Goal: Task Accomplishment & Management: Complete application form

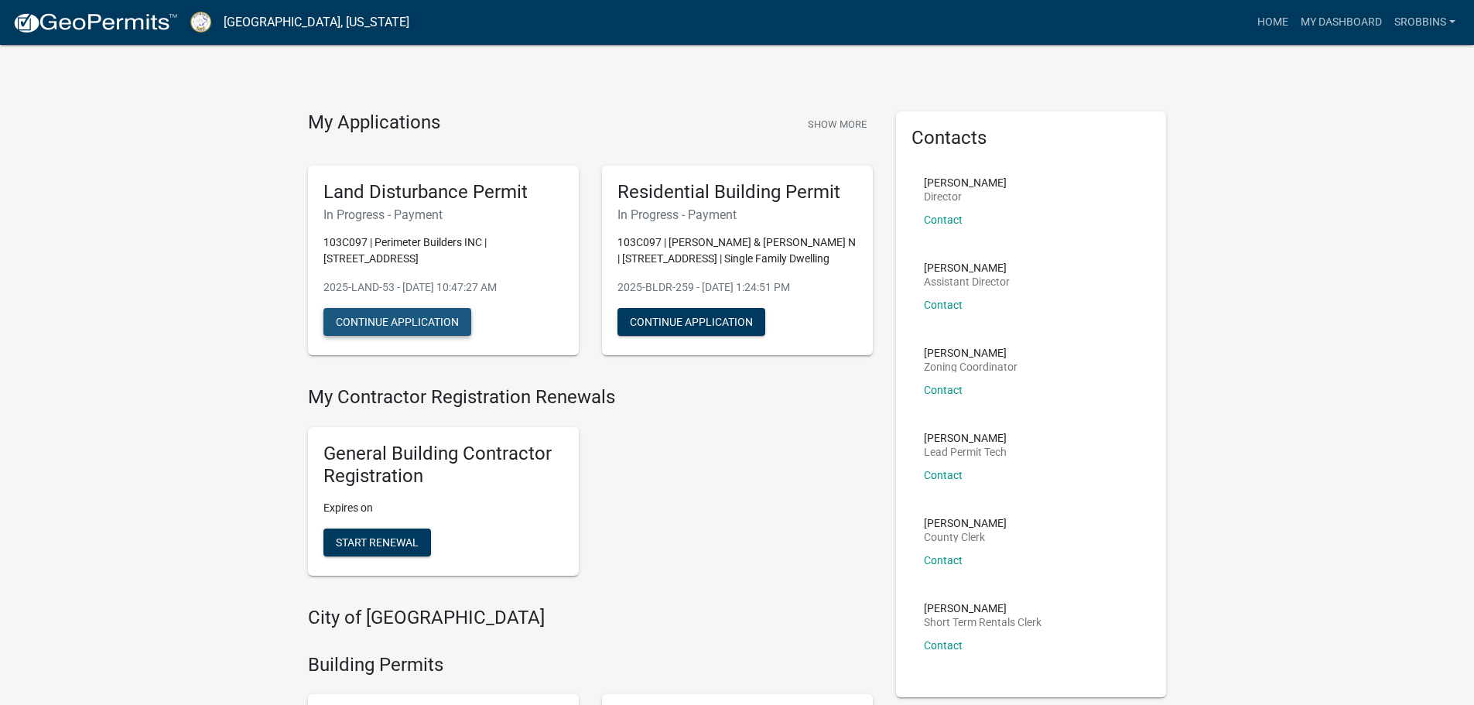
click at [401, 317] on button "Continue Application" at bounding box center [398, 322] width 148 height 28
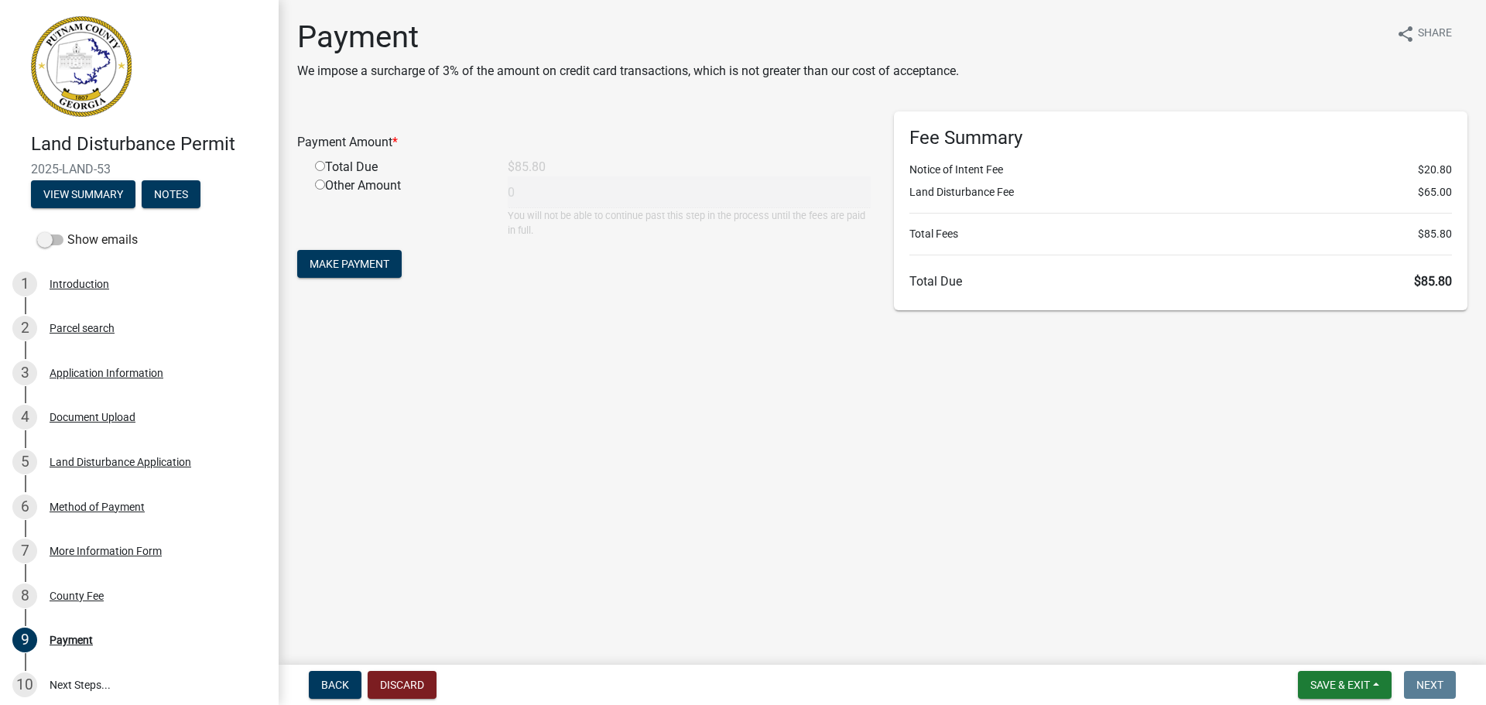
click at [318, 168] on input "radio" at bounding box center [320, 166] width 10 height 10
radio input "true"
type input "85.8"
click at [382, 271] on button "Make Payment" at bounding box center [349, 264] width 104 height 28
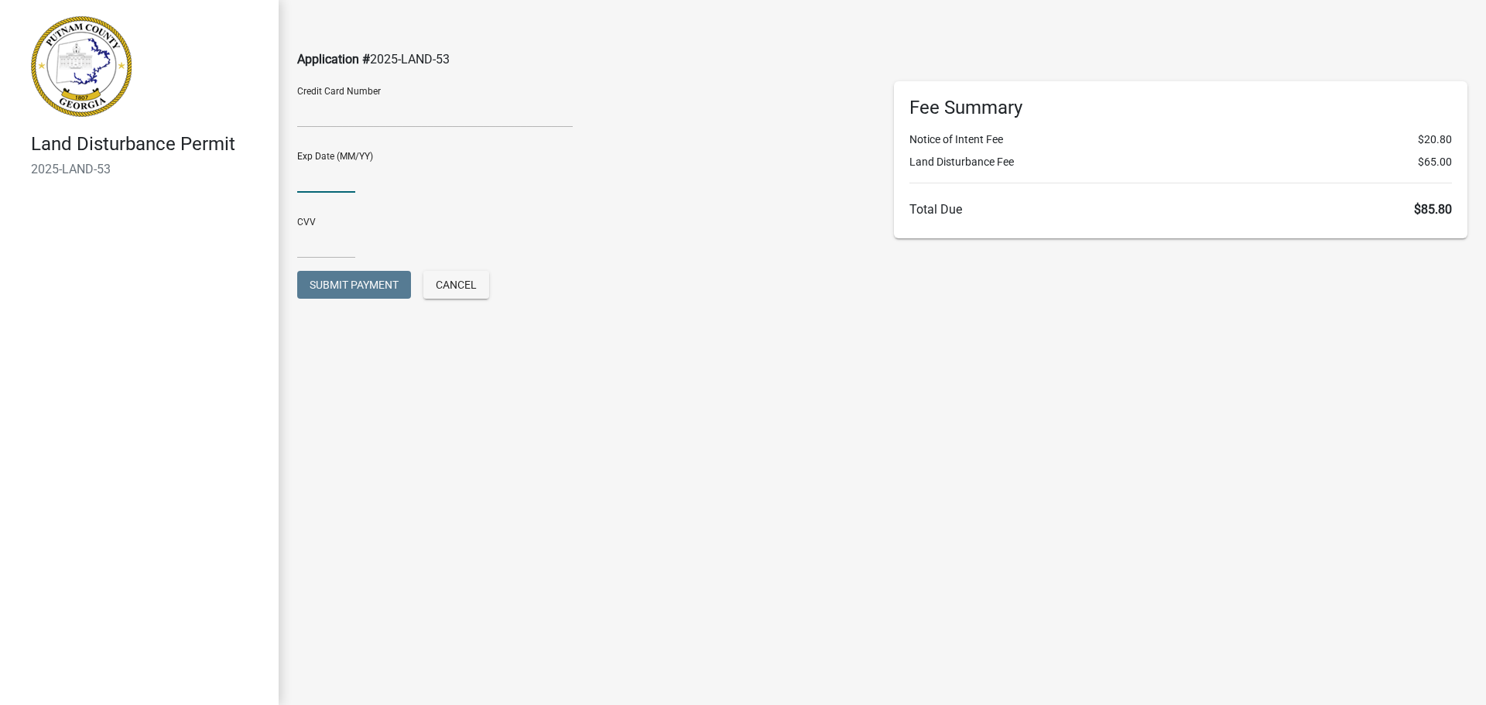
click at [335, 171] on input "text" at bounding box center [326, 177] width 58 height 32
click at [312, 178] on input "0926" at bounding box center [326, 177] width 58 height 32
type input "09/26"
click at [309, 246] on input "text" at bounding box center [326, 243] width 58 height 32
type input "828"
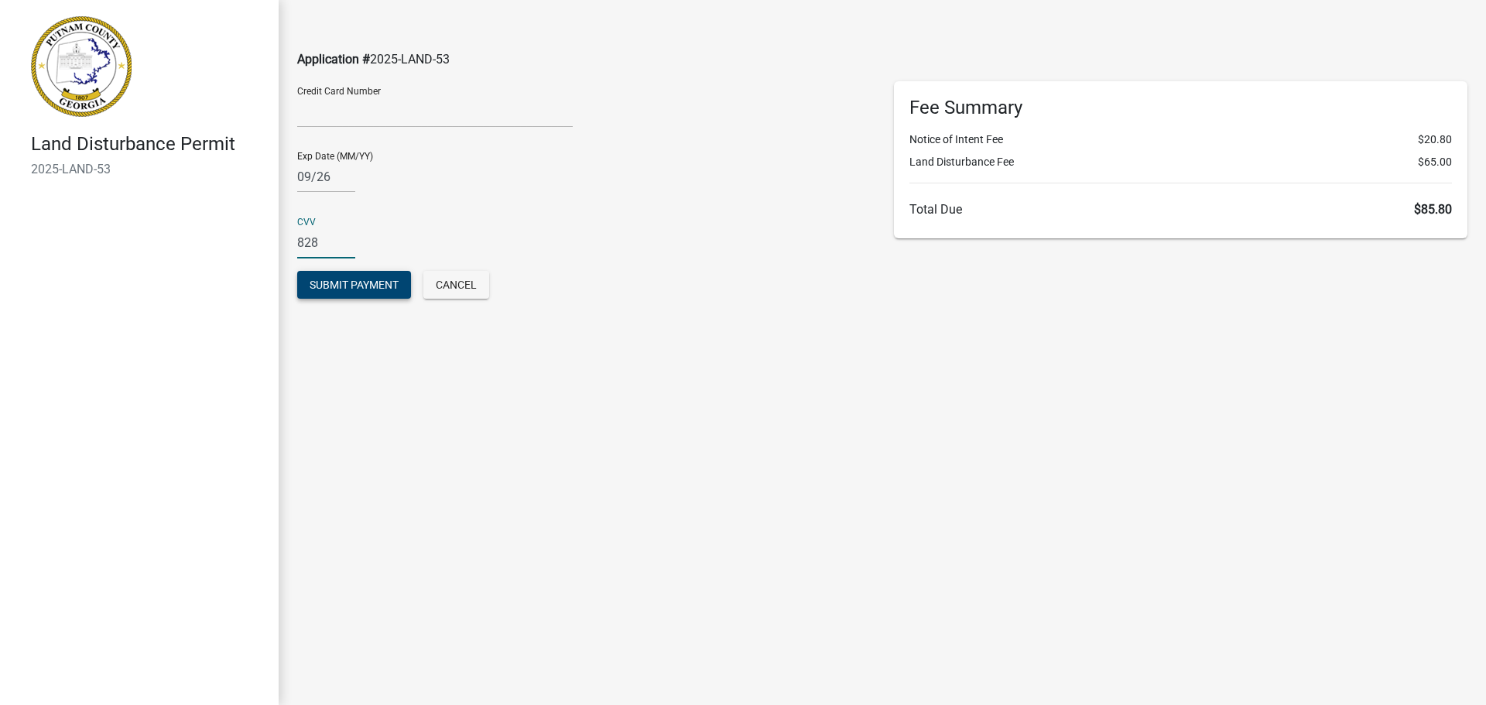
click at [344, 279] on span "Submit Payment" at bounding box center [354, 285] width 89 height 12
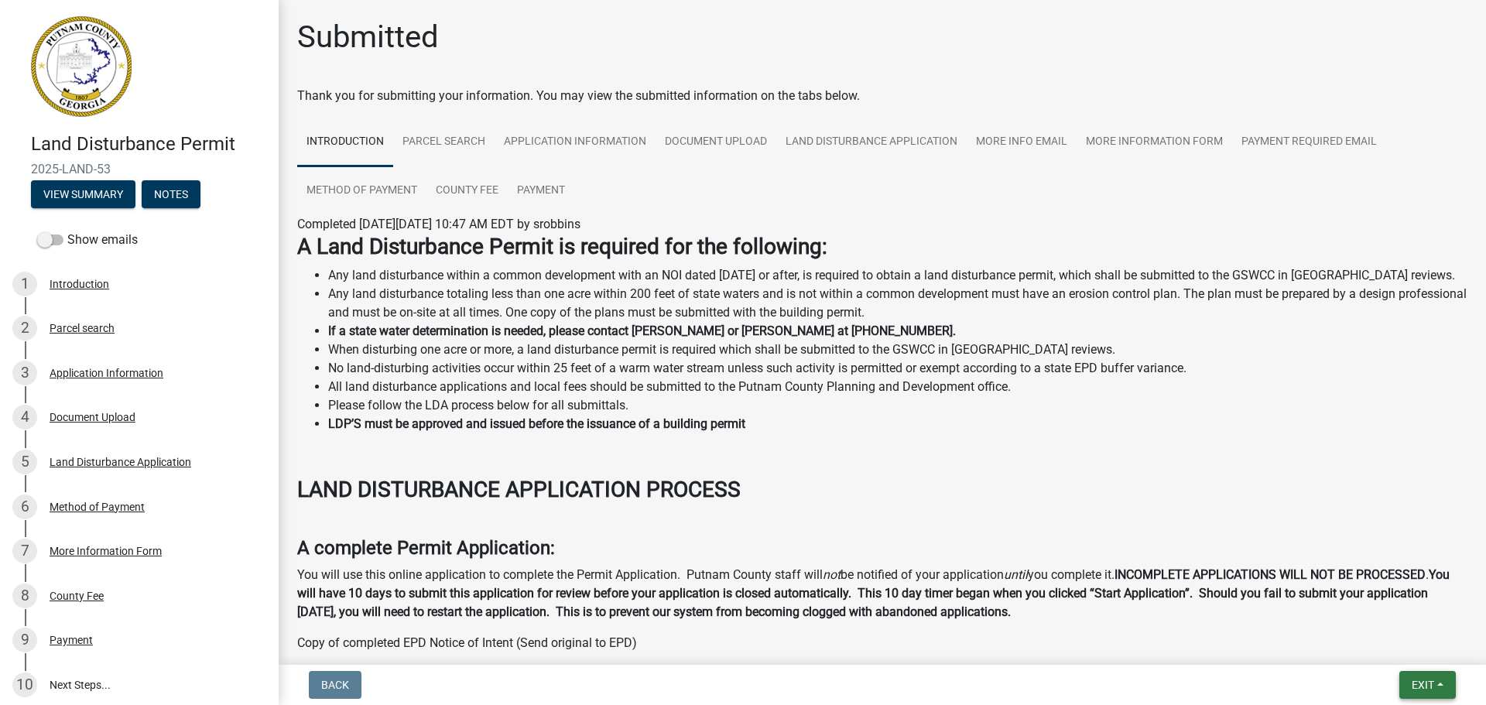
click at [1423, 690] on span "Exit" at bounding box center [1423, 685] width 22 height 12
click at [1404, 646] on button "Save & Exit" at bounding box center [1394, 644] width 124 height 37
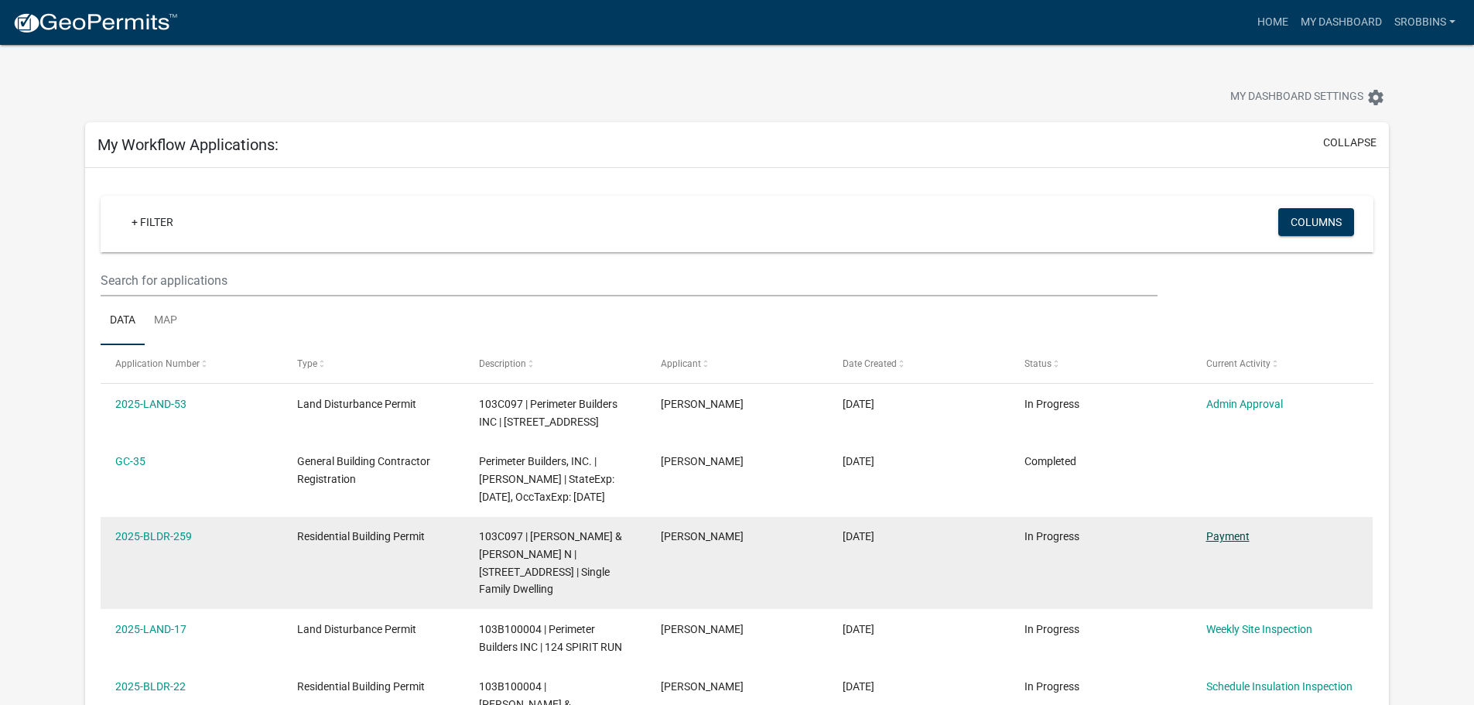
click at [1241, 580] on datatable-body-cell "Payment" at bounding box center [1282, 563] width 182 height 93
click at [1239, 543] on link "Payment" at bounding box center [1228, 536] width 43 height 12
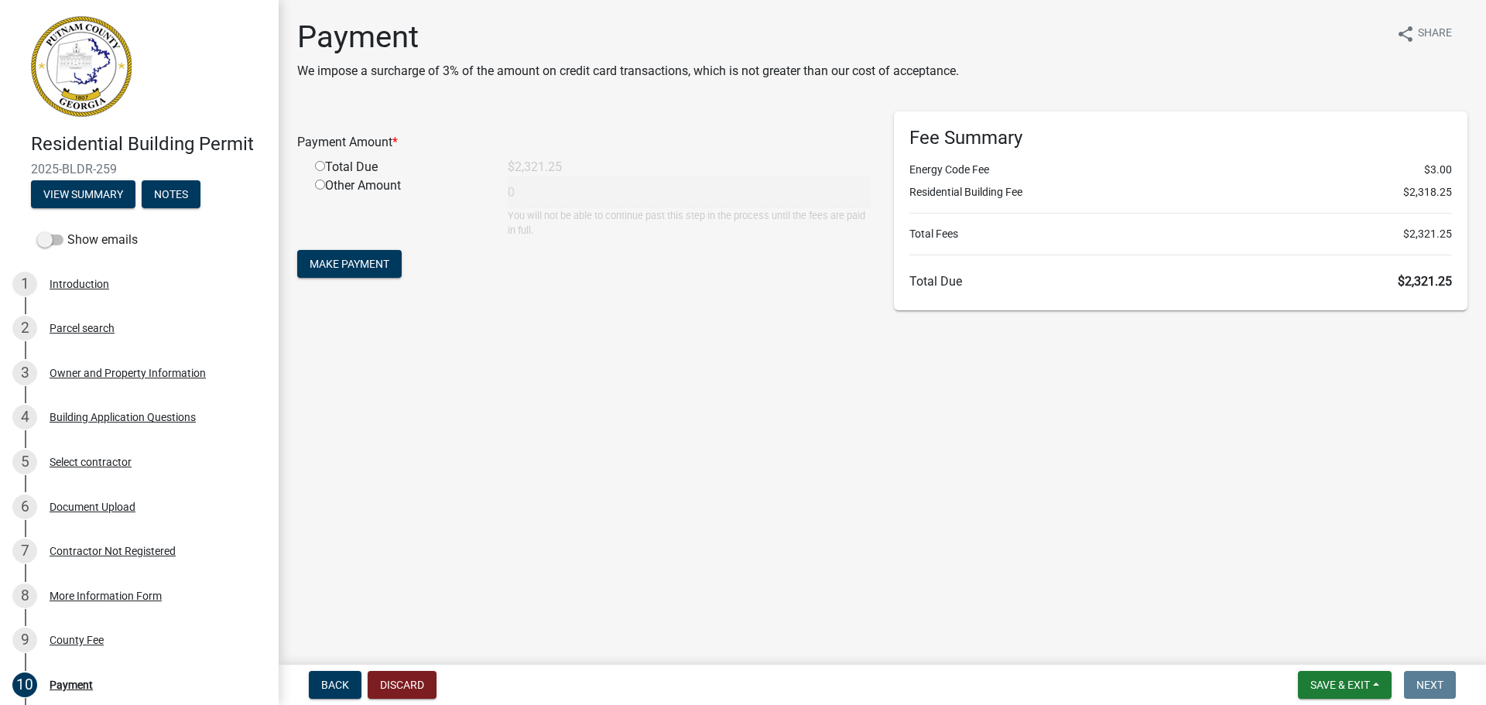
click at [340, 168] on div "Total Due" at bounding box center [399, 167] width 193 height 19
click at [324, 167] on input "radio" at bounding box center [320, 166] width 10 height 10
radio input "true"
type input "2321.25"
click at [339, 259] on span "Make Payment" at bounding box center [350, 264] width 80 height 12
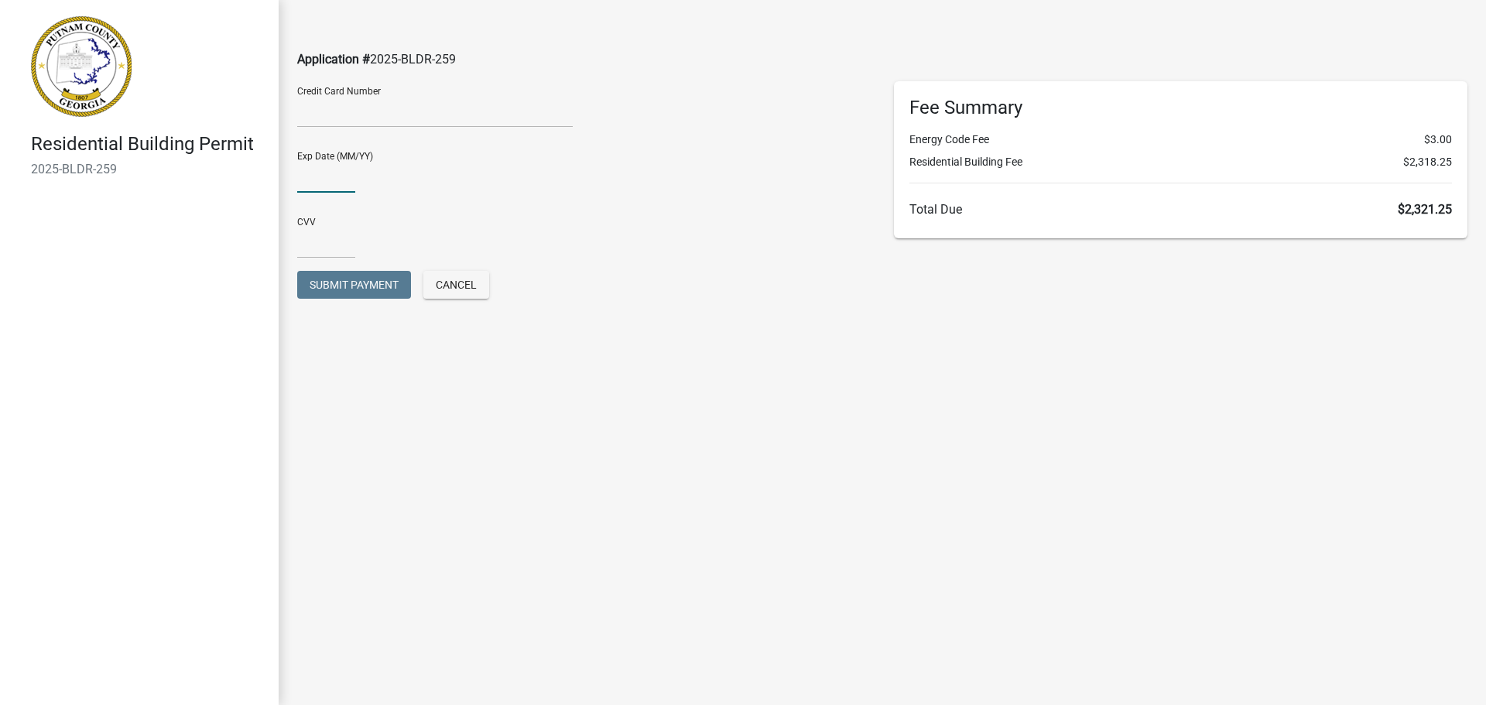
click at [329, 165] on input "text" at bounding box center [326, 177] width 58 height 32
type input "09/26"
click at [319, 237] on input "text" at bounding box center [326, 243] width 58 height 32
type input "828"
click at [346, 282] on span "Submit Payment" at bounding box center [354, 285] width 89 height 12
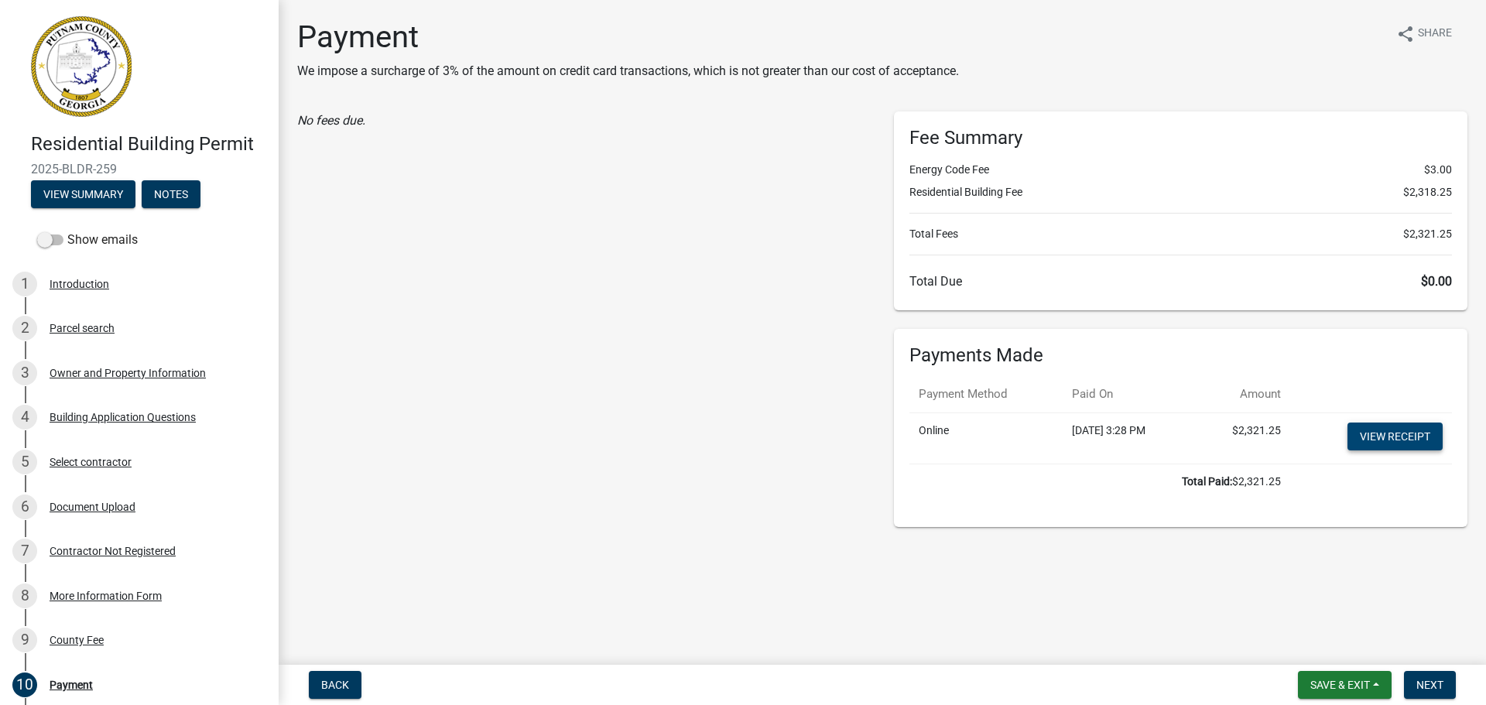
click at [1425, 442] on link "View receipt" at bounding box center [1395, 437] width 95 height 28
click at [1339, 692] on button "Save & Exit" at bounding box center [1345, 685] width 94 height 28
click at [1200, 566] on main "Payment We impose a surcharge of 3% of the amount on credit card transactions, …" at bounding box center [882, 329] width 1207 height 659
click at [1358, 684] on span "Save & Exit" at bounding box center [1340, 685] width 60 height 12
click at [1349, 651] on button "Save & Exit" at bounding box center [1330, 644] width 124 height 37
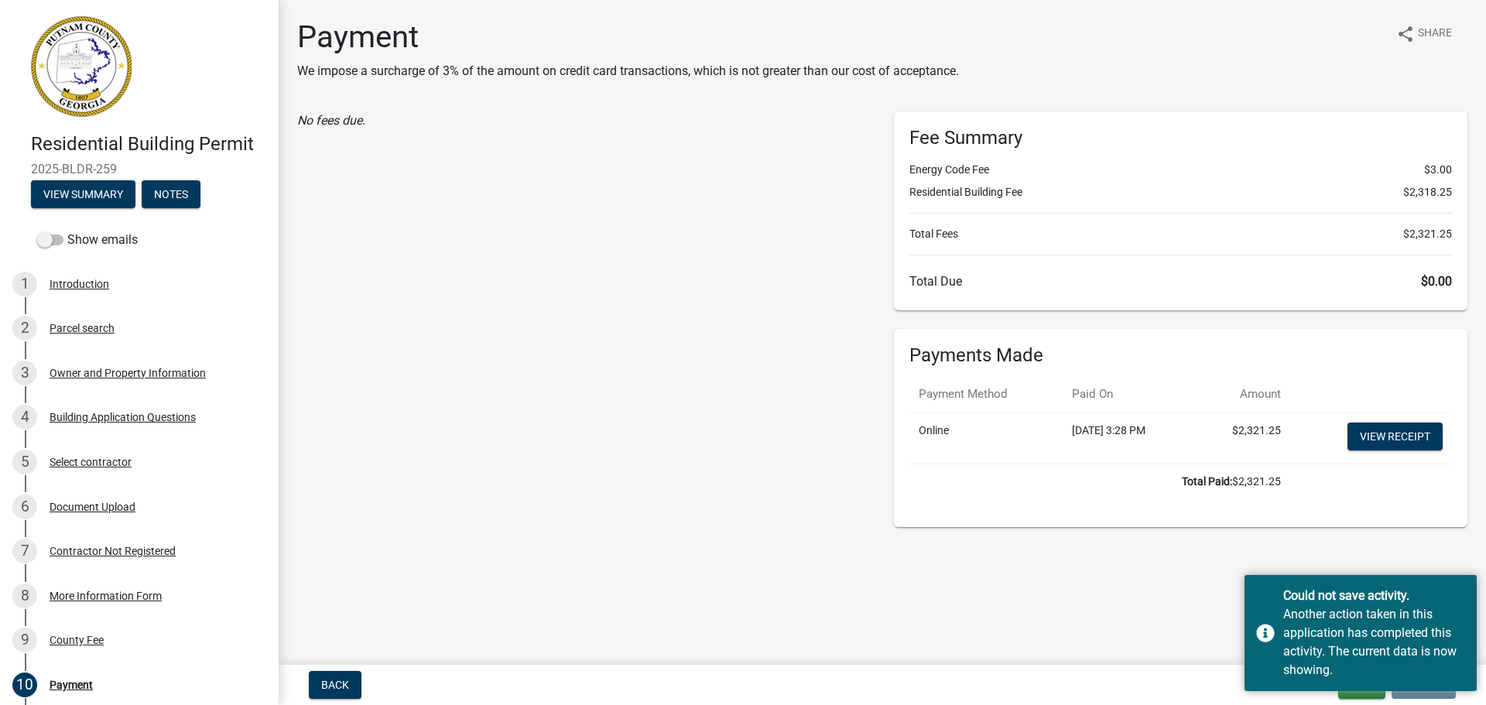
click at [1211, 606] on main "Payment We impose a surcharge of 3% of the amount on credit card transactions, …" at bounding box center [882, 329] width 1207 height 659
click at [1269, 636] on div "Could not save activity. Another action taken in this application has completed…" at bounding box center [1361, 633] width 232 height 116
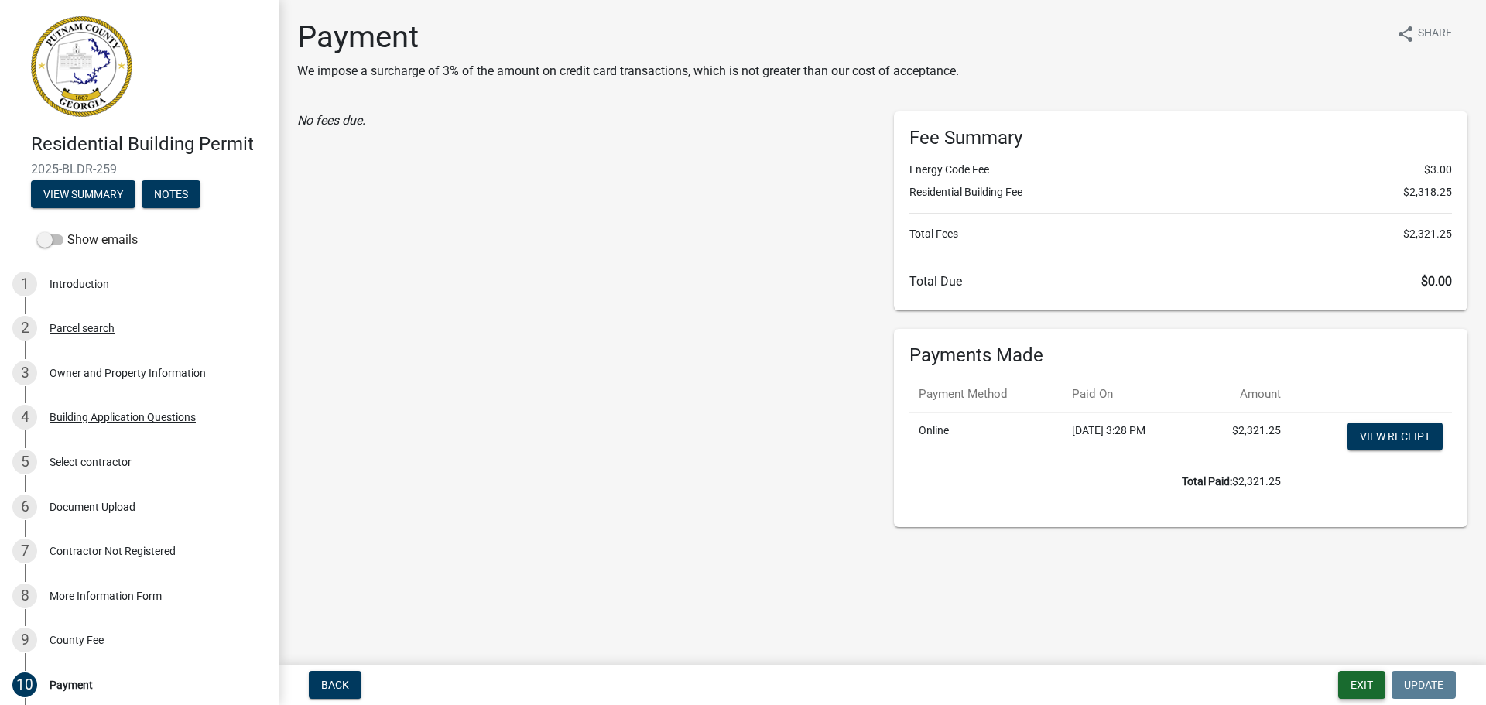
drag, startPoint x: 1330, startPoint y: 685, endPoint x: 1340, endPoint y: 684, distance: 10.1
click at [1331, 685] on div "Back Exit Update" at bounding box center [882, 685] width 1183 height 28
click at [1354, 683] on button "Exit" at bounding box center [1361, 685] width 47 height 28
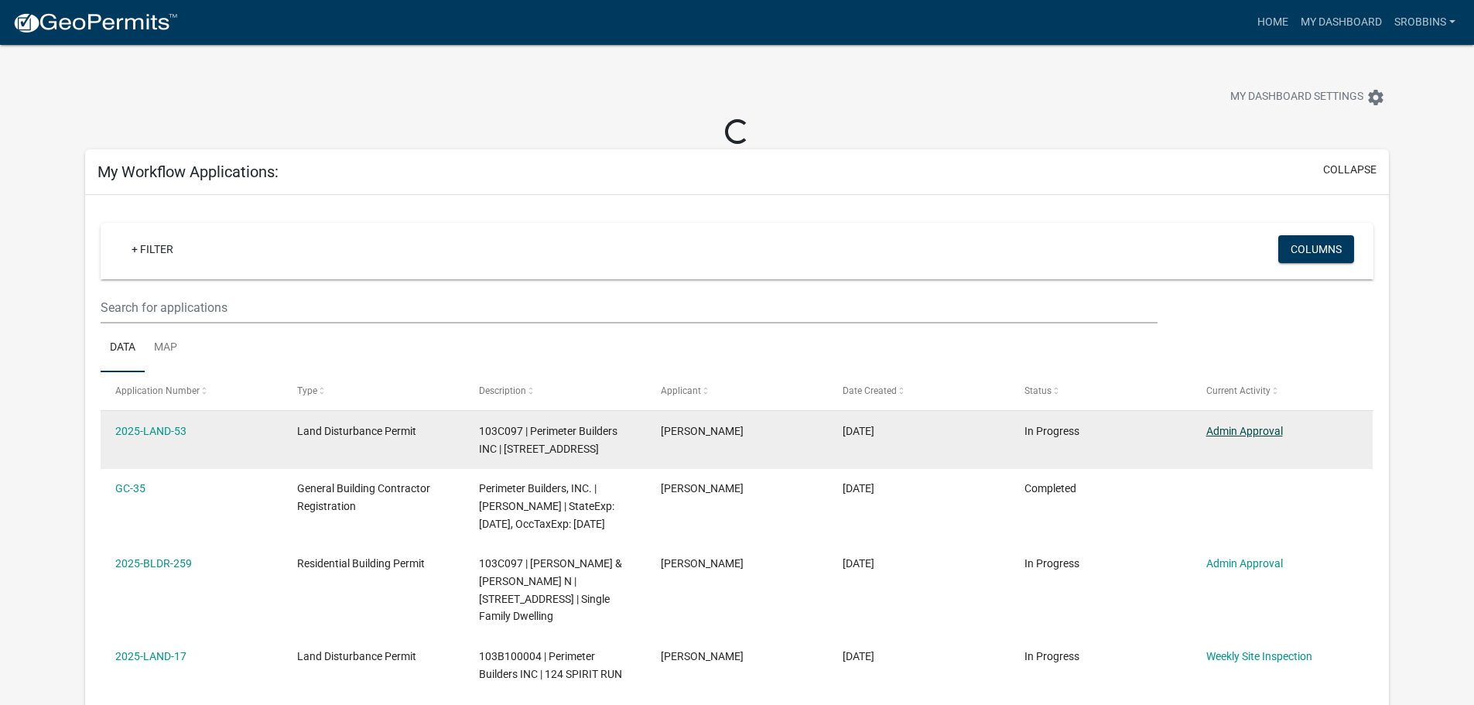
click at [1246, 431] on link "Admin Approval" at bounding box center [1245, 431] width 77 height 12
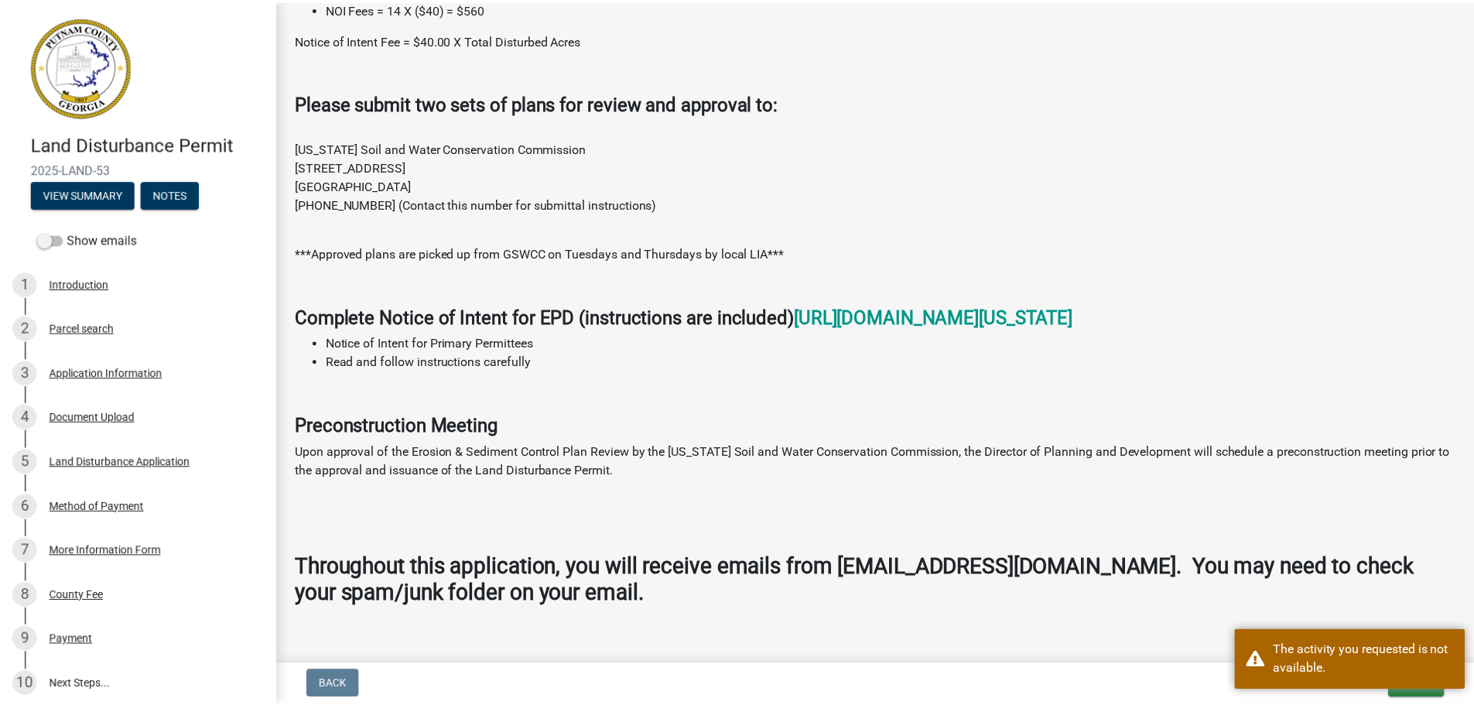
scroll to position [934, 0]
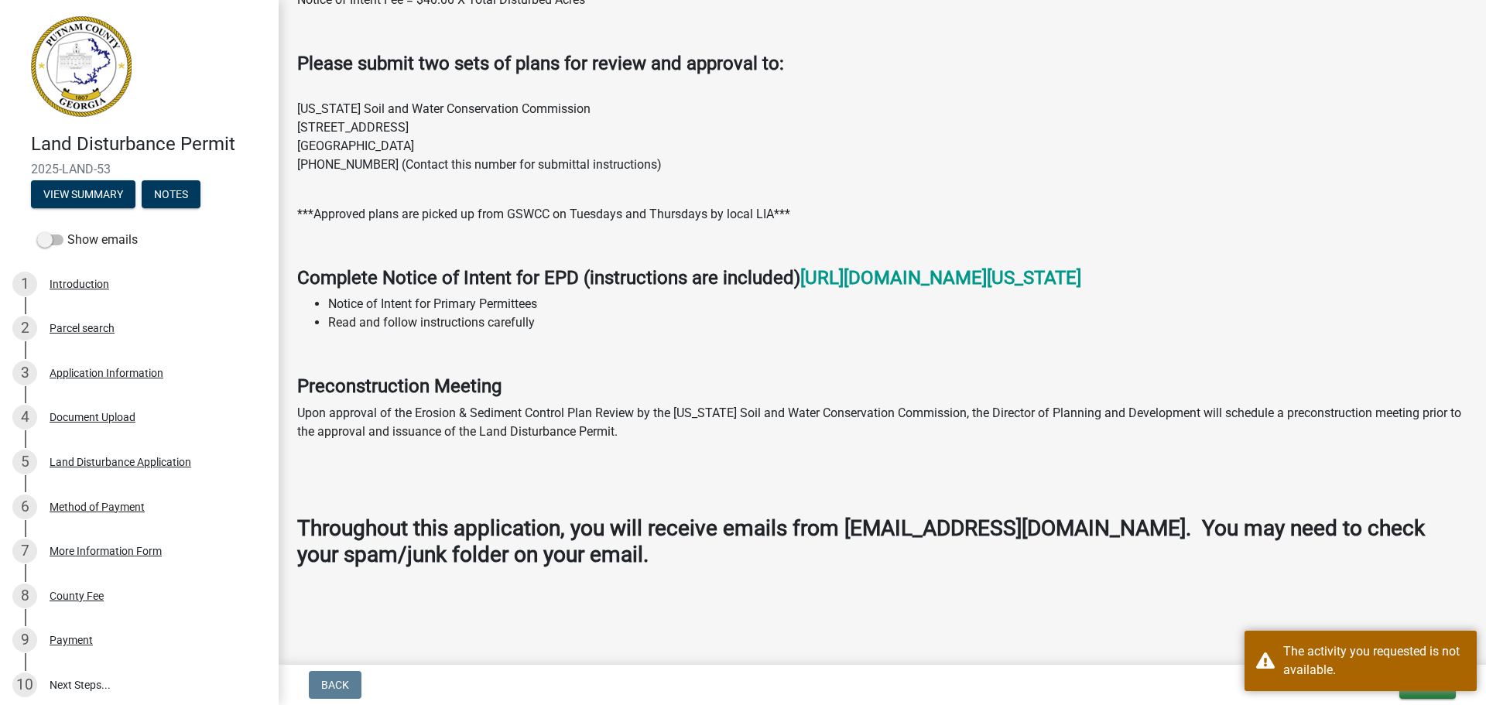
click at [1437, 698] on button "Exit" at bounding box center [1427, 685] width 57 height 28
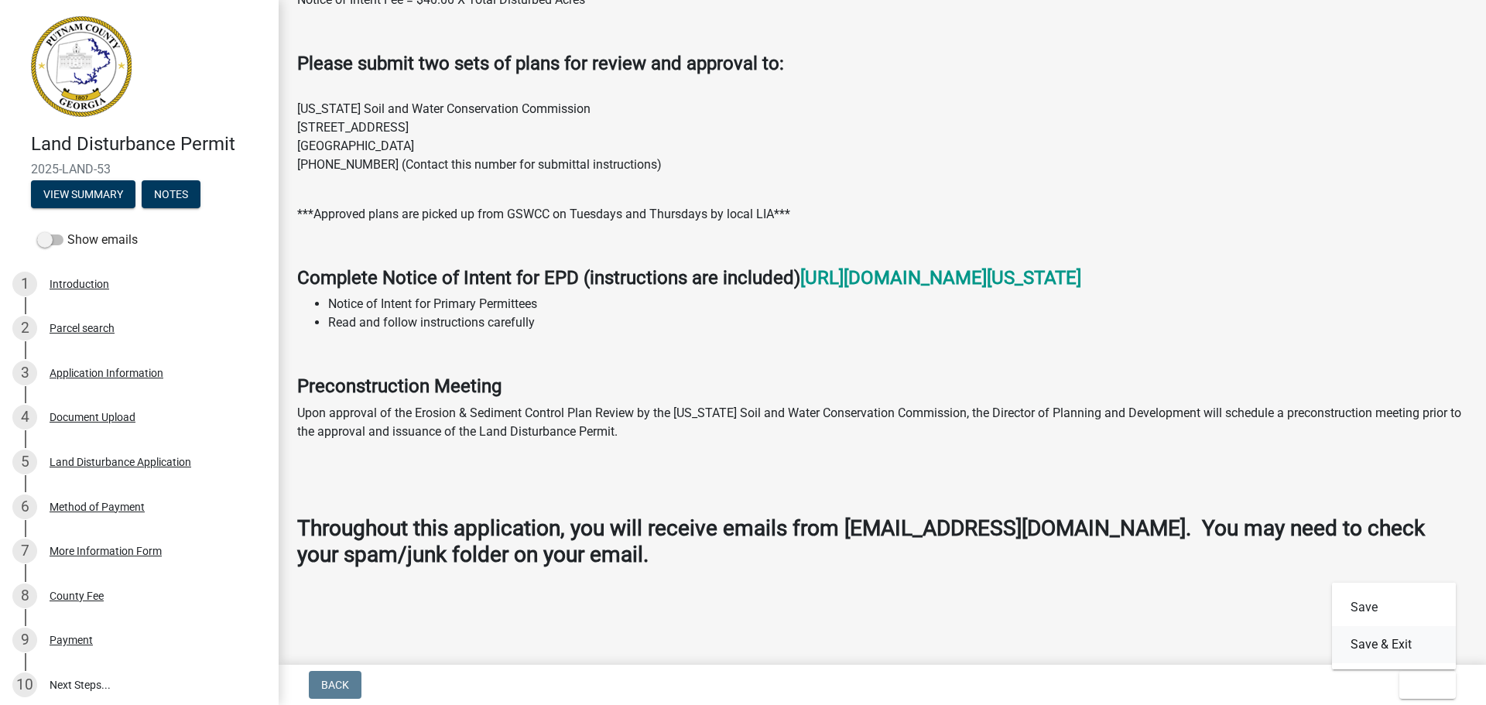
click at [1378, 647] on button "Save & Exit" at bounding box center [1394, 644] width 124 height 37
